Goal: Transaction & Acquisition: Purchase product/service

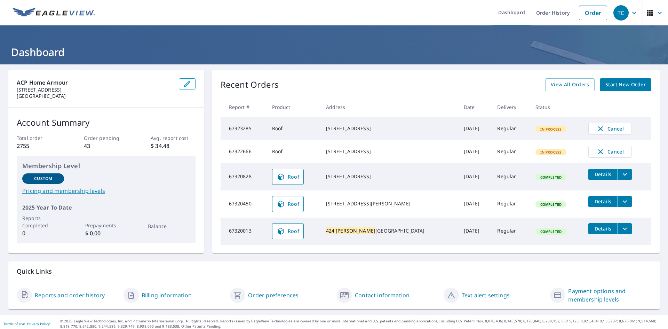
click at [447, 82] on span "Start New Order" at bounding box center [626, 84] width 40 height 9
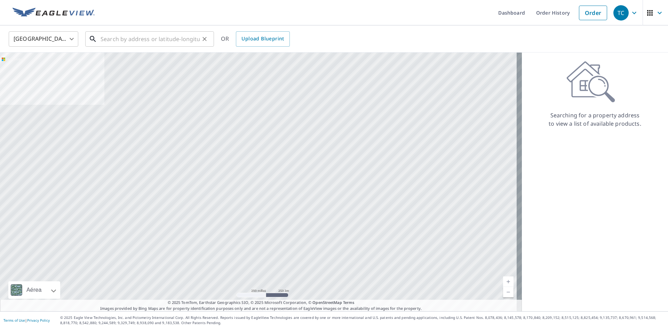
click at [138, 38] on input "text" at bounding box center [150, 38] width 99 height 19
paste input "[STREET_ADDRESS][PERSON_NAME]"
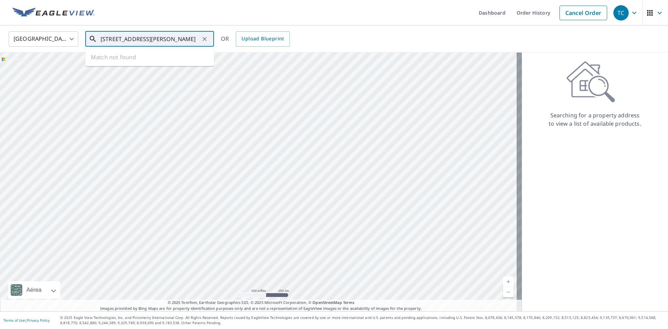
scroll to position [0, 13]
click at [145, 66] on p "[PERSON_NAME][GEOGRAPHIC_DATA]" at bounding box center [153, 66] width 109 height 7
type input "[STREET_ADDRESS][PERSON_NAME]"
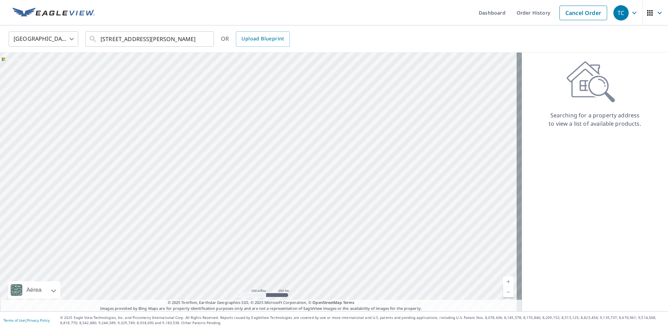
scroll to position [0, 0]
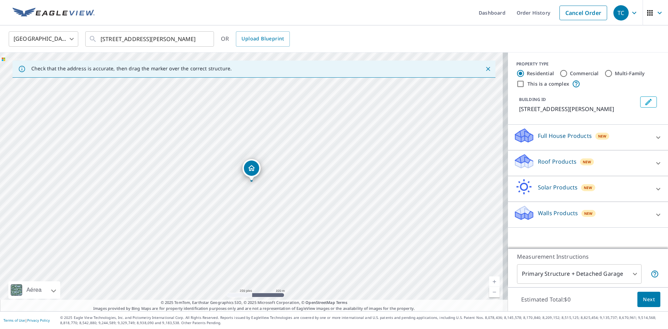
click at [447, 161] on p "Roof Products" at bounding box center [557, 161] width 39 height 8
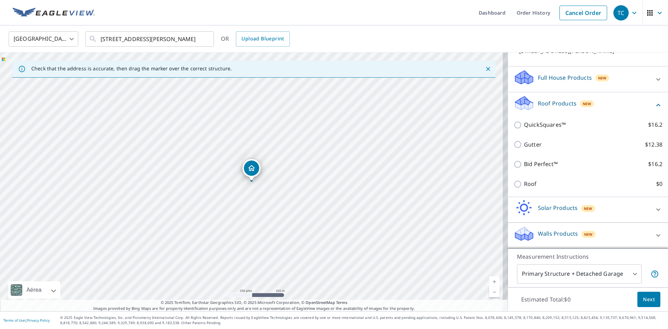
click at [447, 186] on p "Roof" at bounding box center [530, 184] width 13 height 9
click at [447, 186] on input "Roof $0" at bounding box center [519, 184] width 10 height 8
checkbox input "true"
type input "3"
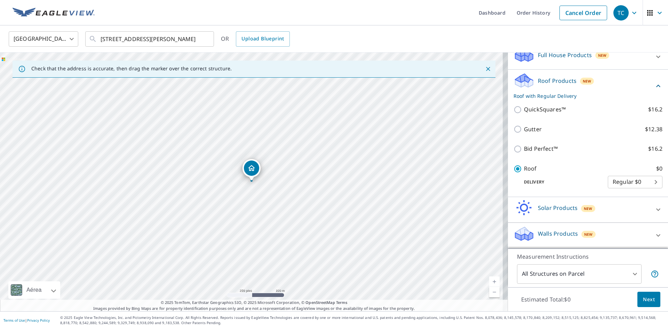
scroll to position [48, 0]
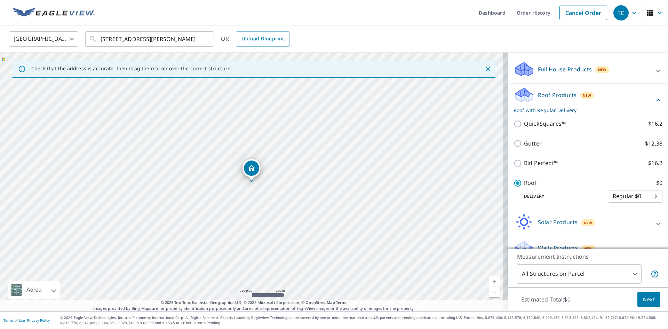
click at [447, 296] on span "Next" at bounding box center [649, 299] width 12 height 9
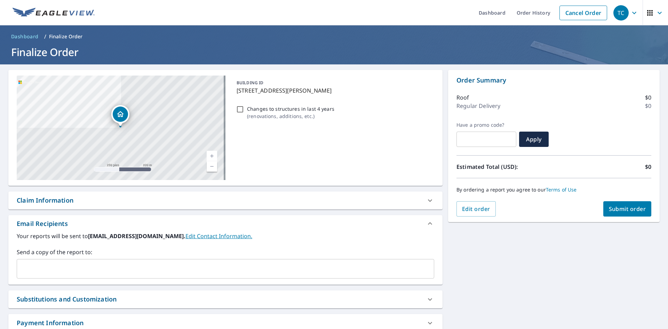
click at [447, 209] on span "Submit order" at bounding box center [627, 209] width 37 height 8
checkbox input "true"
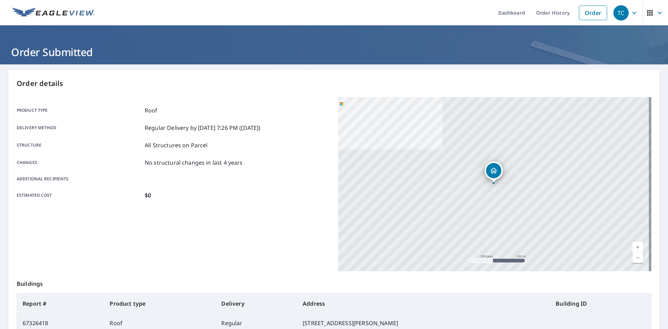
click at [68, 16] on img at bounding box center [54, 13] width 82 height 10
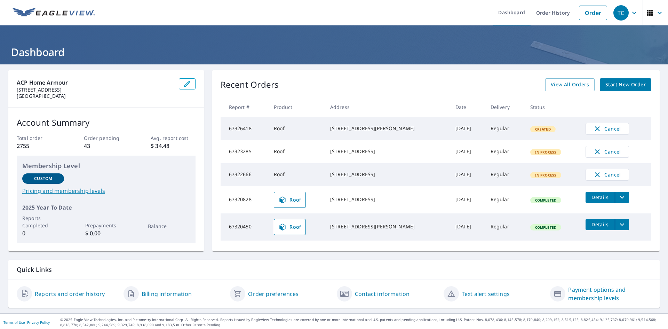
click at [447, 229] on icon "filesDropdownBtn-67320450" at bounding box center [622, 224] width 8 height 8
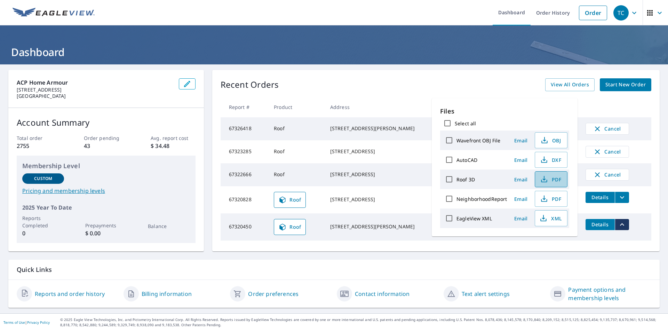
click at [447, 181] on span "PDF" at bounding box center [551, 179] width 22 height 8
click at [415, 278] on div "Quick Links" at bounding box center [334, 270] width 652 height 20
